Goal: Register for event/course

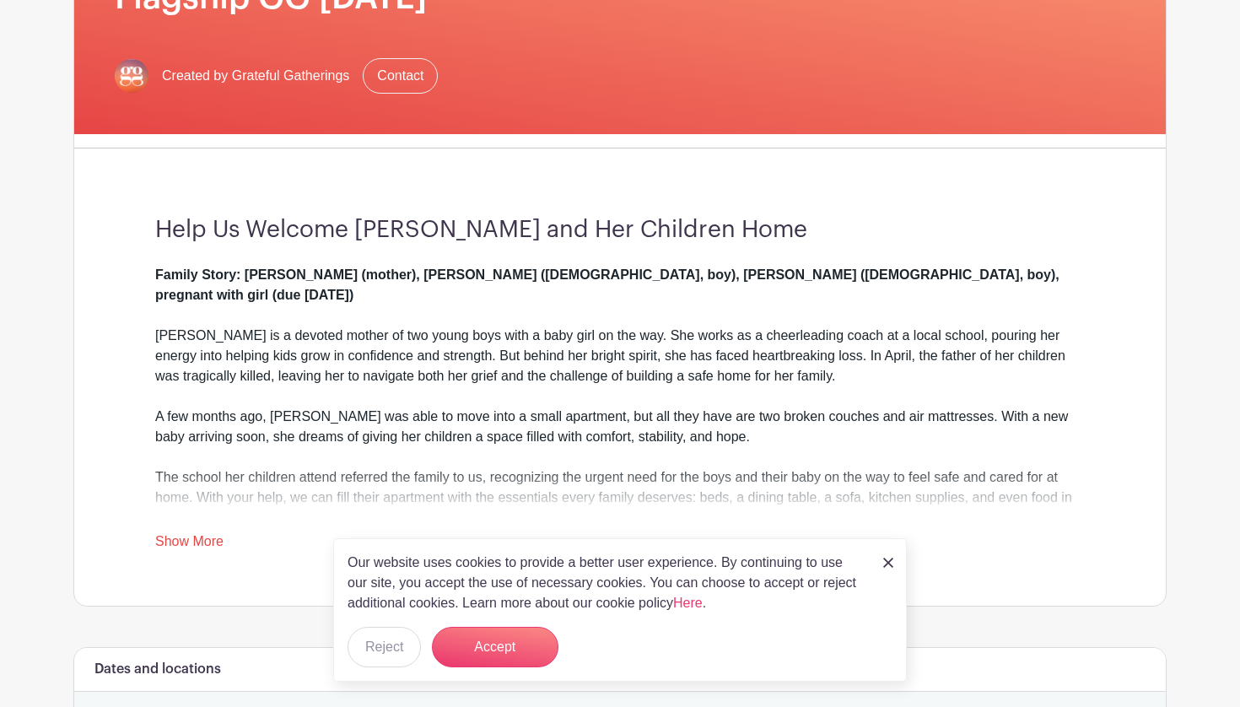
scroll to position [317, 0]
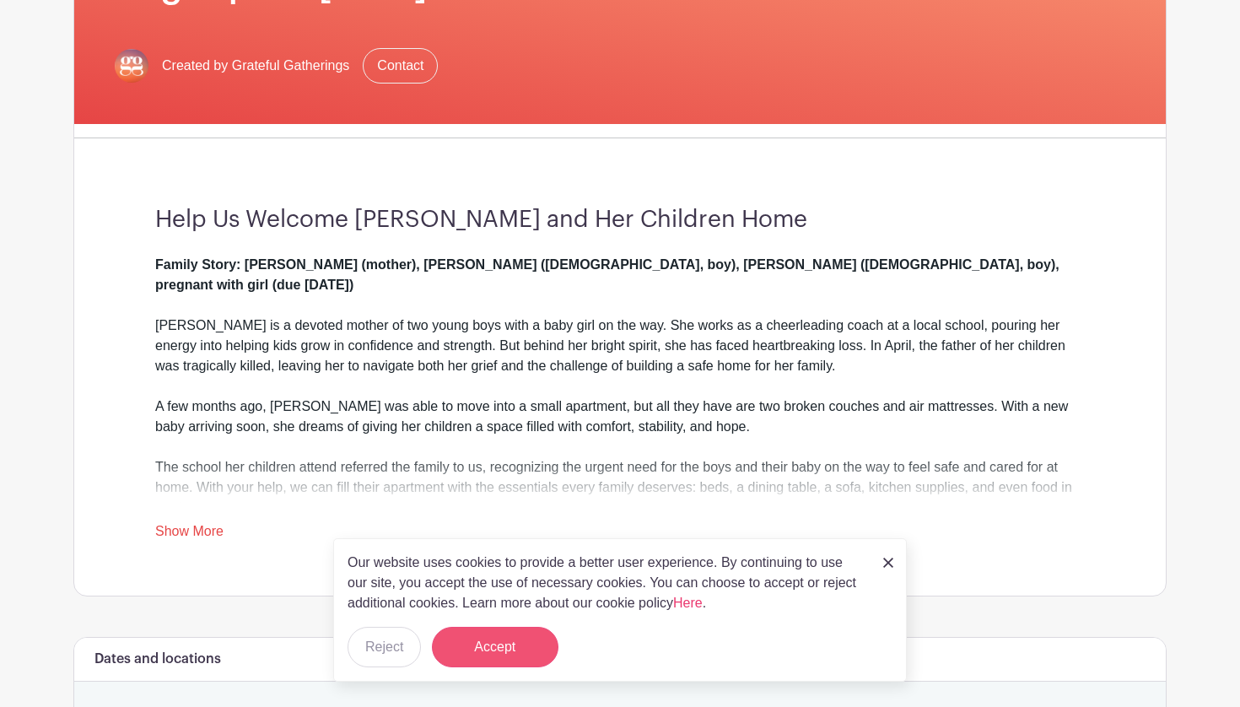
click at [474, 648] on button "Accept" at bounding box center [495, 647] width 127 height 41
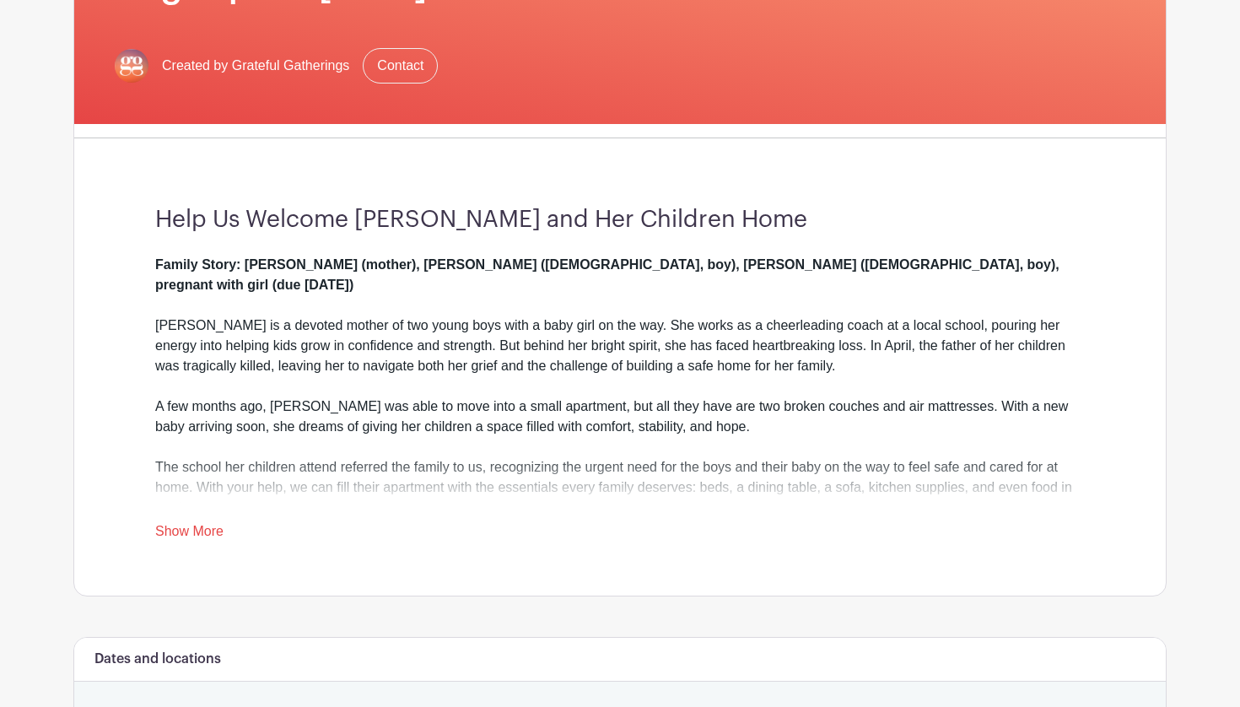
click at [196, 527] on link "Show More" at bounding box center [189, 534] width 68 height 21
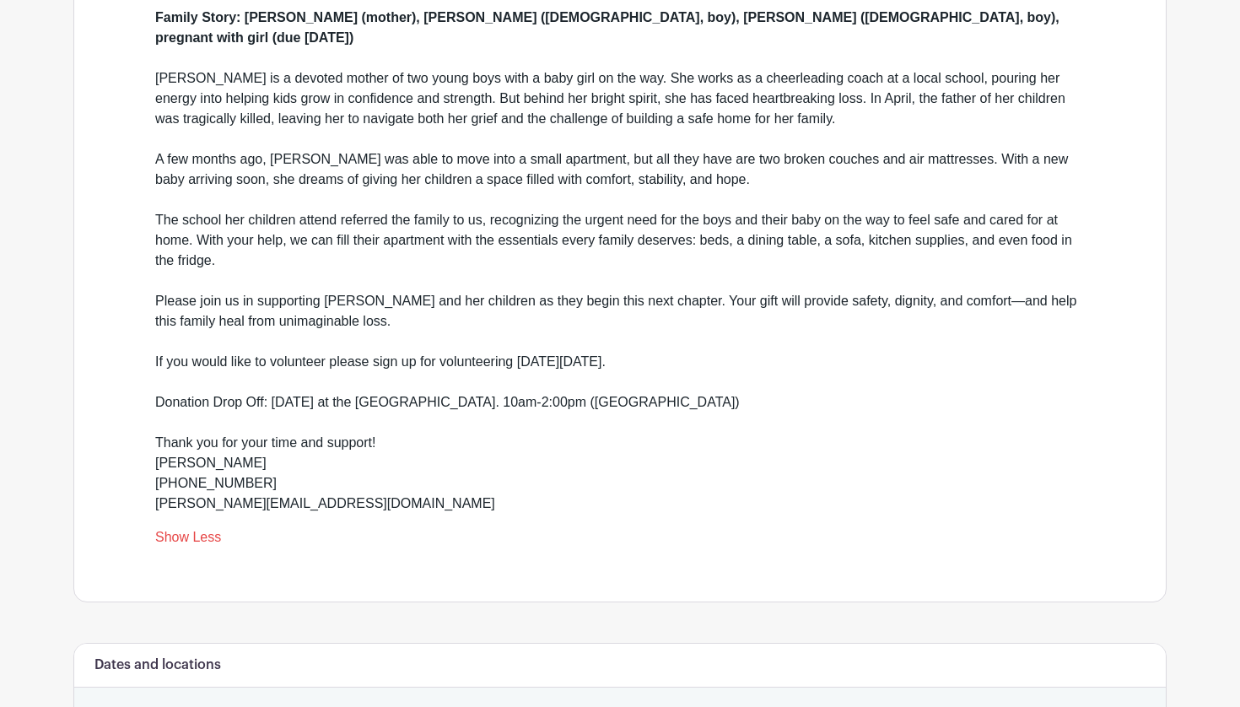
scroll to position [565, 0]
click at [348, 290] on div "Please join us in supporting [PERSON_NAME] and her children as they begin this …" at bounding box center [620, 401] width 930 height 223
copy div "Shaunisha"
click at [121, 295] on div "Help Us Welcome [PERSON_NAME] and Her Children Home Family Story: [PERSON_NAME]…" at bounding box center [620, 252] width 1011 height 697
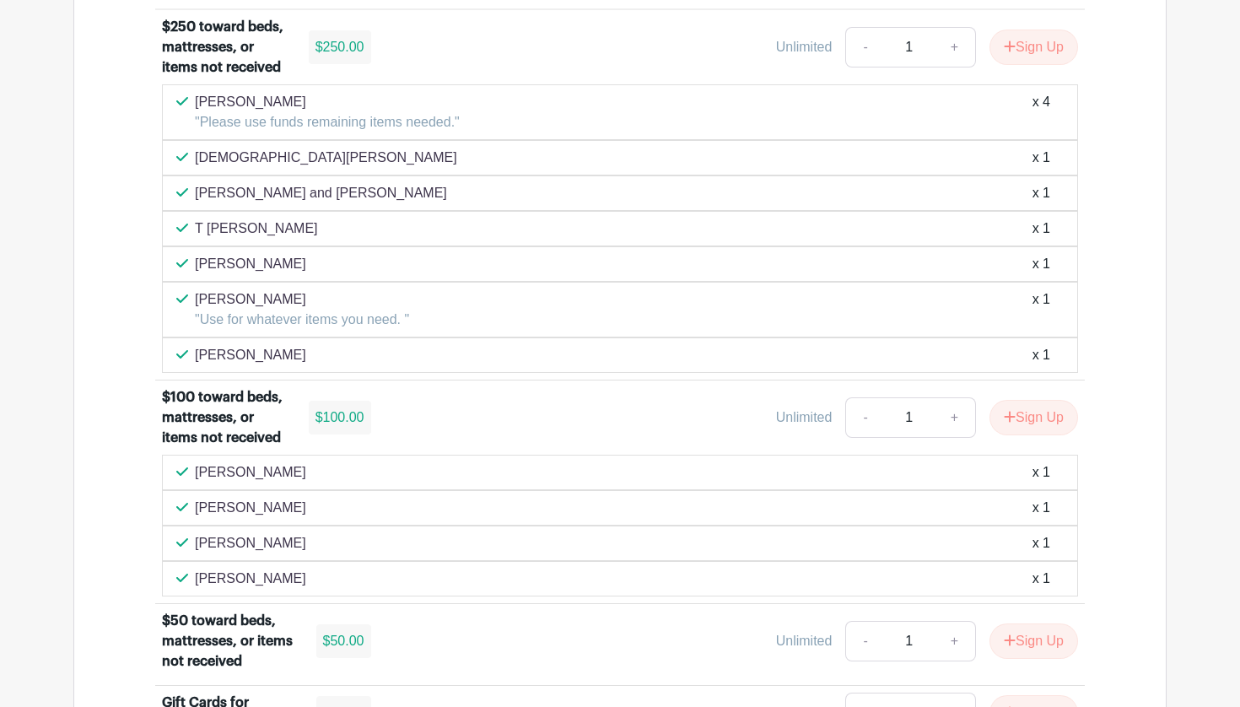
scroll to position [1795, 0]
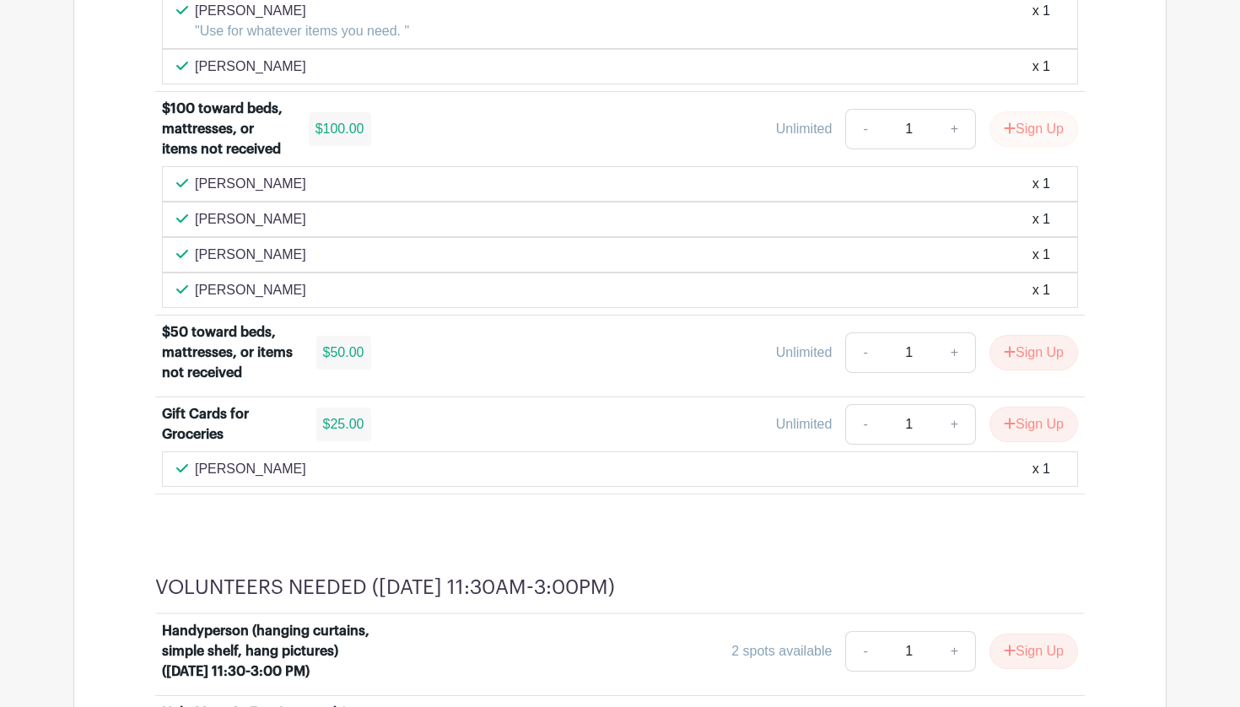
click at [1023, 147] on button "Sign Up" at bounding box center [1034, 128] width 89 height 35
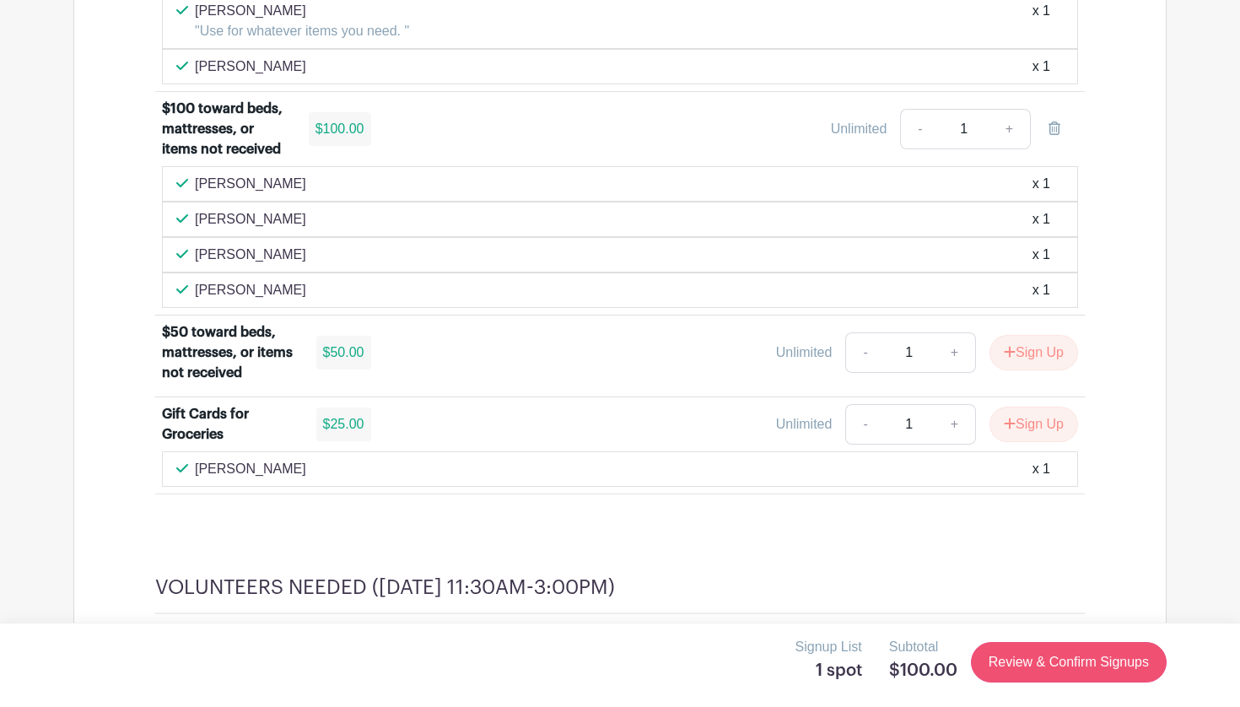
click at [1025, 658] on link "Review & Confirm Signups" at bounding box center [1069, 662] width 196 height 41
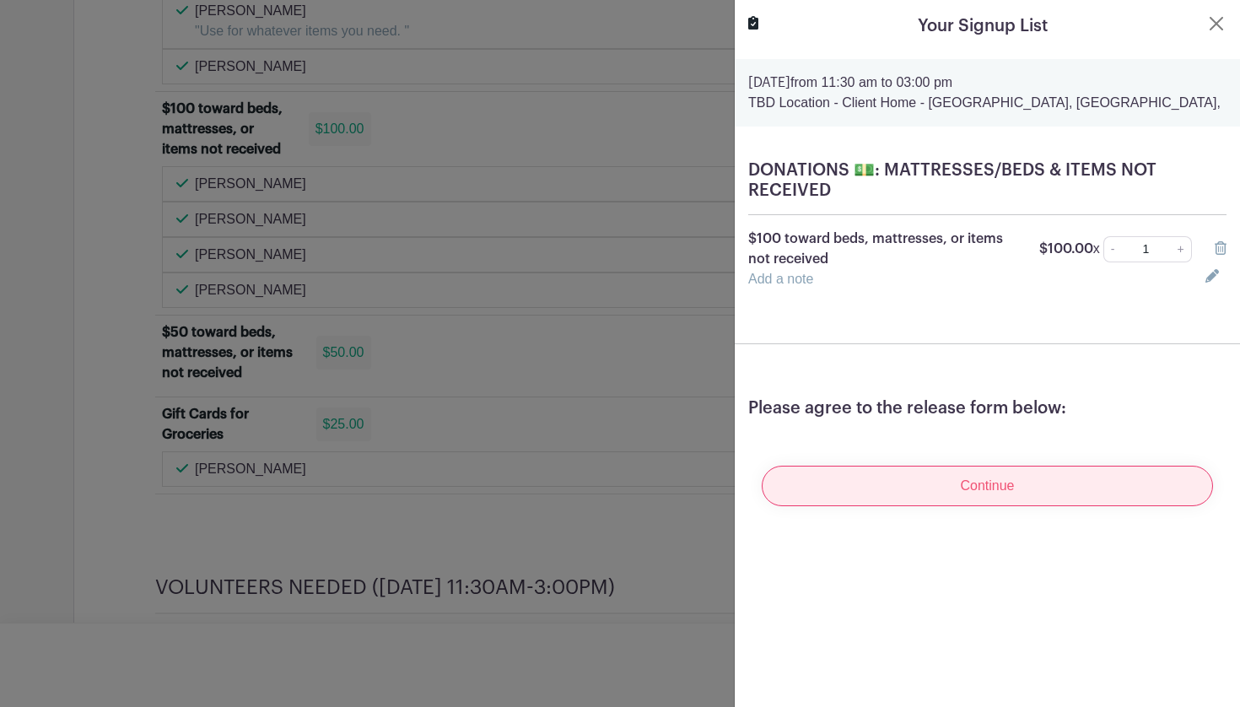
click at [999, 481] on input "Continue" at bounding box center [987, 486] width 451 height 41
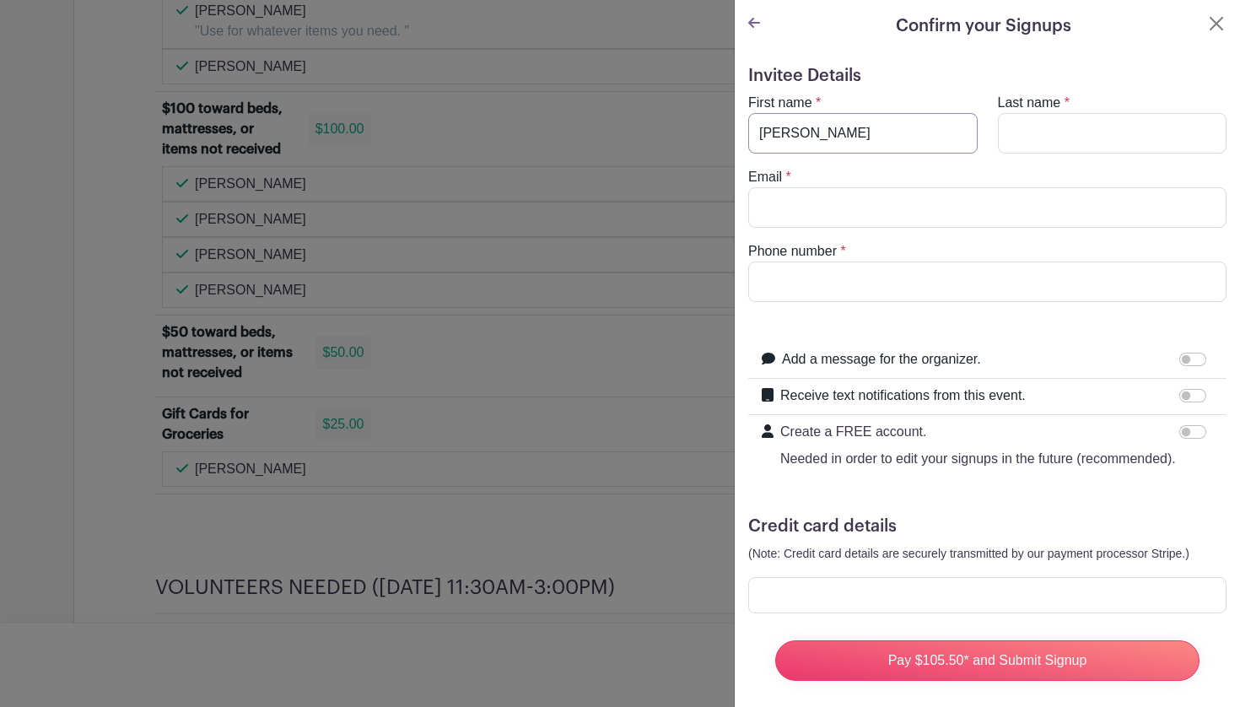
type input "[PERSON_NAME]"
type input "[PERSON_NAME][EMAIL_ADDRESS][DOMAIN_NAME]"
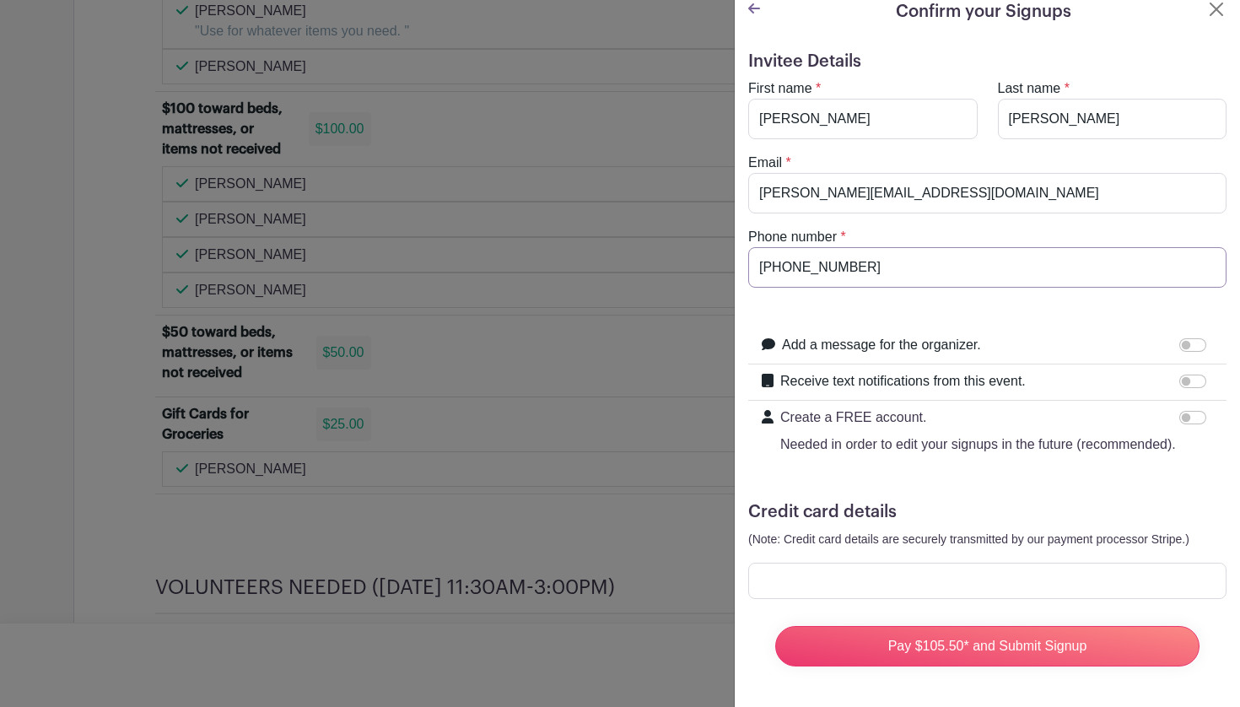
scroll to position [14, 0]
type input "[PHONE_NUMBER]"
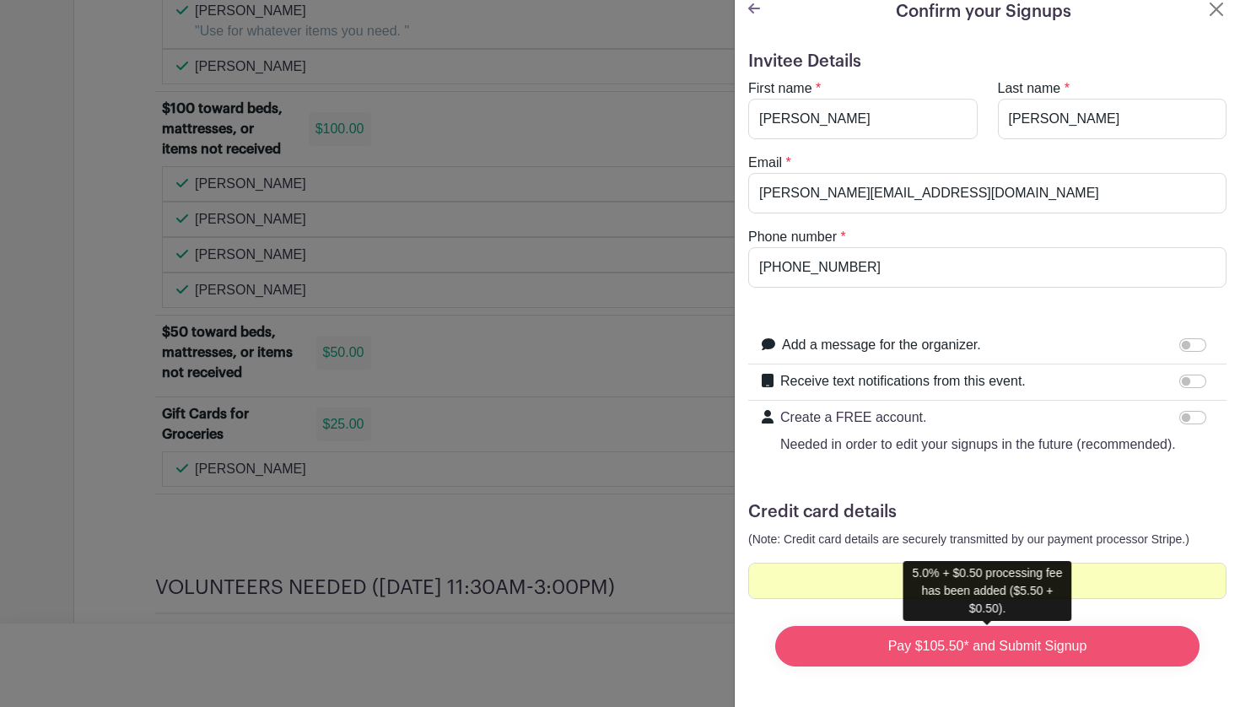
click at [993, 651] on input "Pay $105.50* and Submit Signup" at bounding box center [988, 646] width 424 height 41
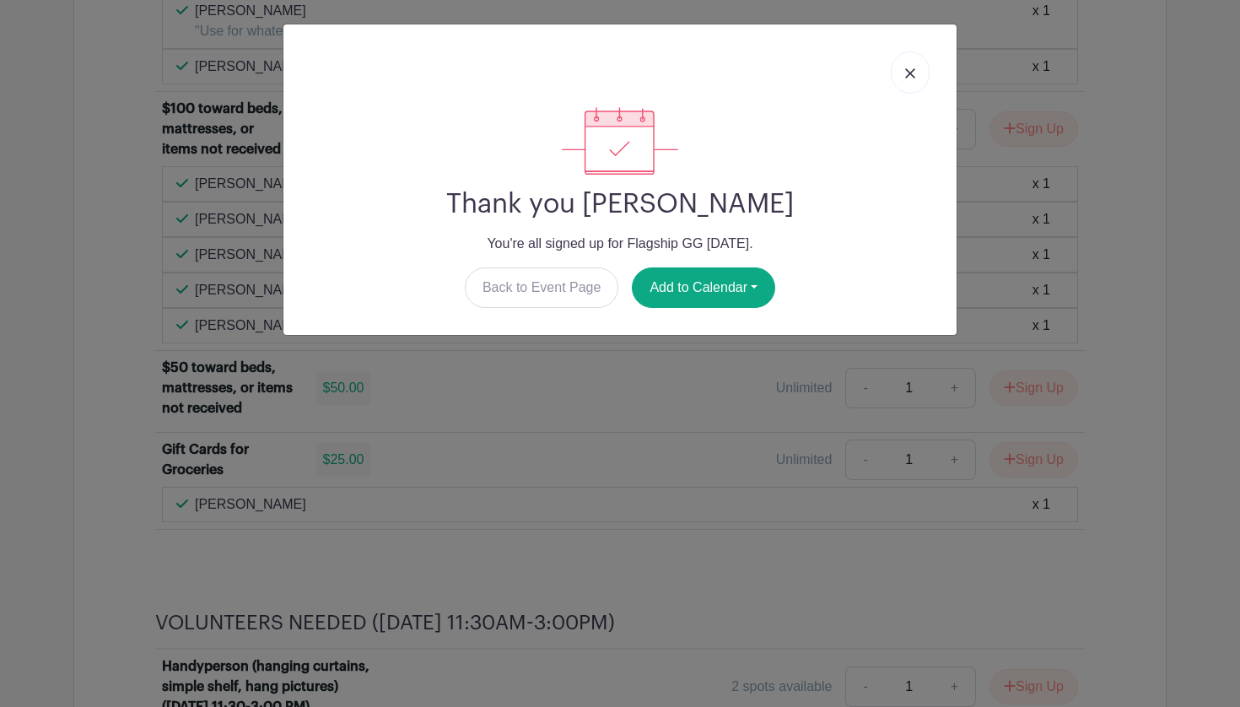
click at [911, 77] on img at bounding box center [910, 73] width 10 height 10
